Goal: Navigation & Orientation: Find specific page/section

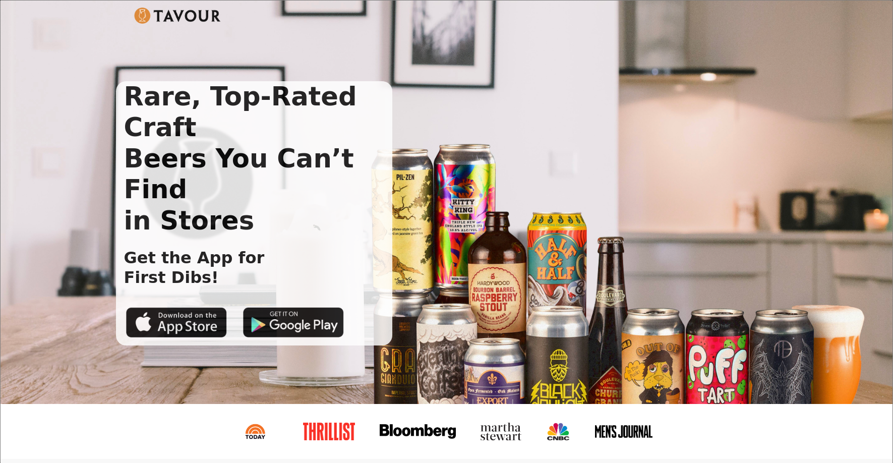
click at [190, 18] on img at bounding box center [177, 16] width 87 height 16
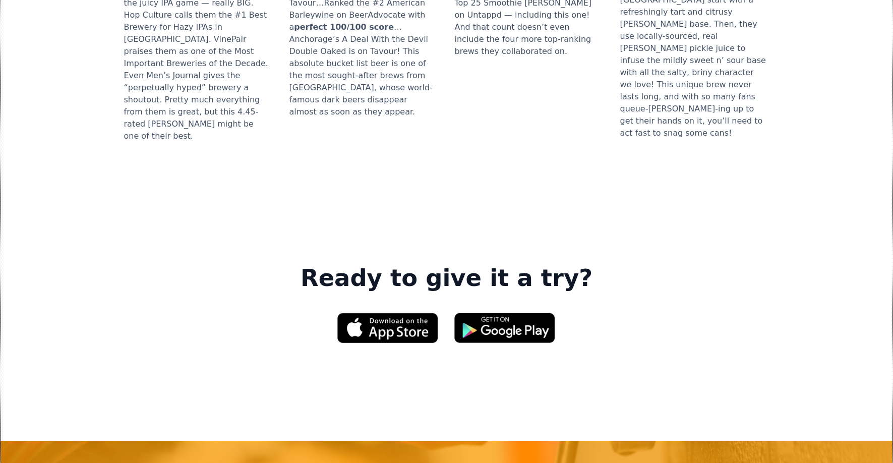
scroll to position [1556, 0]
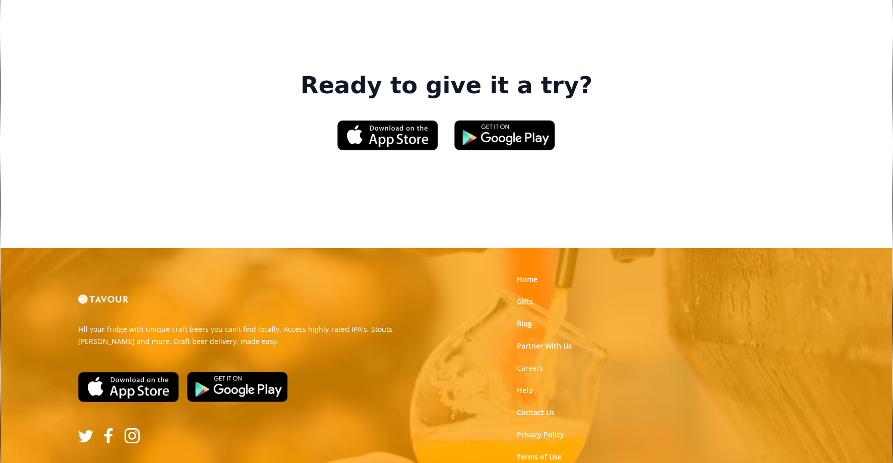
click at [530, 296] on link "Gifts" at bounding box center [525, 301] width 16 height 10
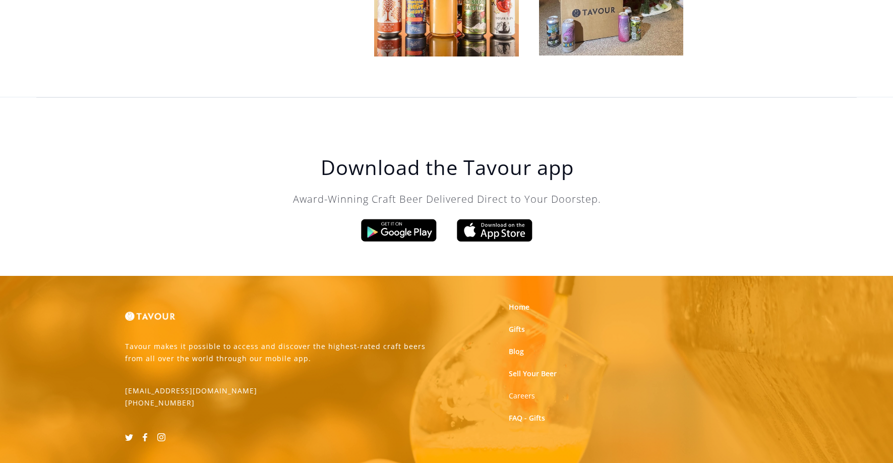
scroll to position [3161, 0]
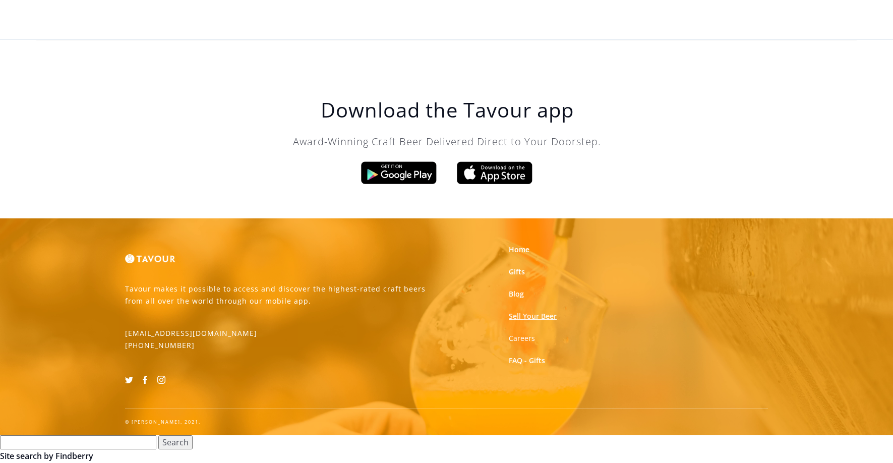
click at [523, 315] on link "Sell Your Beer" at bounding box center [533, 316] width 48 height 10
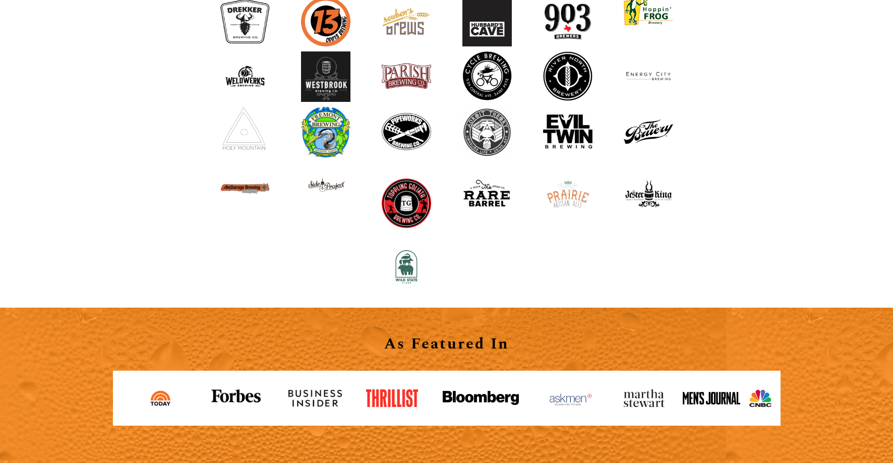
scroll to position [1118, 0]
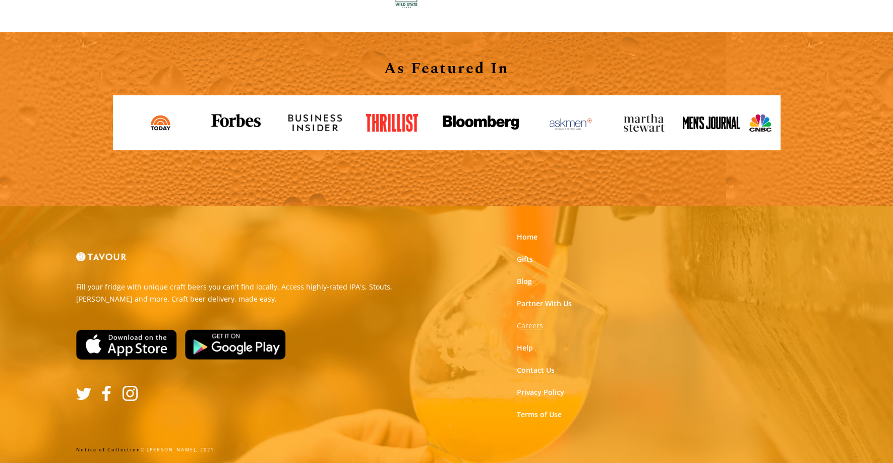
click at [533, 326] on strong "Careers" at bounding box center [530, 326] width 26 height 10
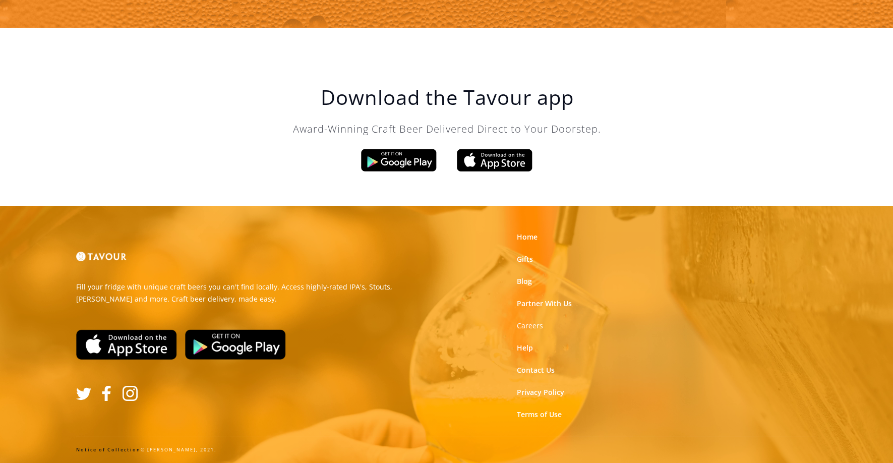
scroll to position [1436, 0]
